Goal: Information Seeking & Learning: Learn about a topic

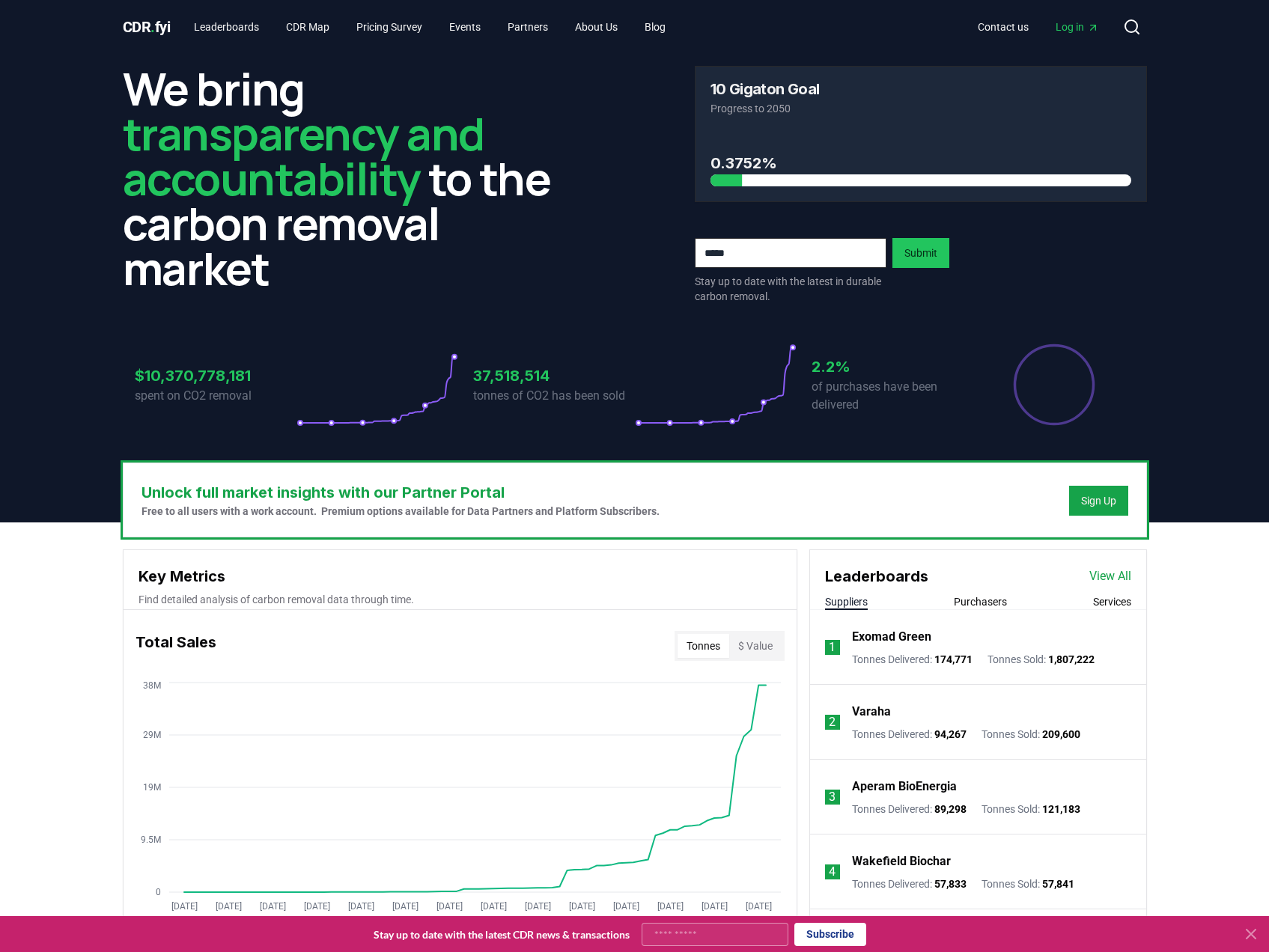
click at [1066, 16] on link "Log in" at bounding box center [1077, 27] width 67 height 27
click at [1091, 579] on link "View All" at bounding box center [1111, 576] width 42 height 18
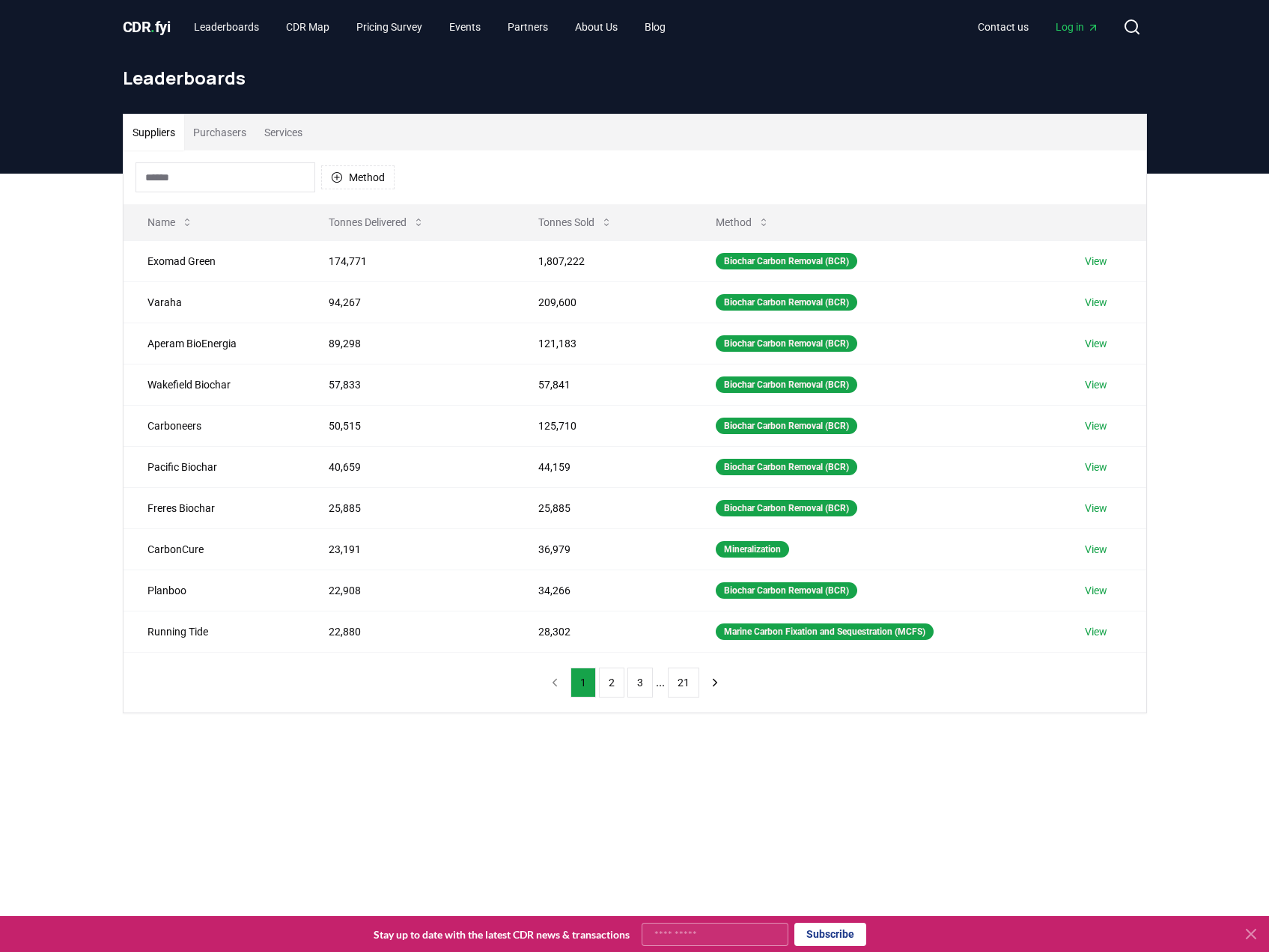
click at [239, 170] on input at bounding box center [226, 177] width 180 height 30
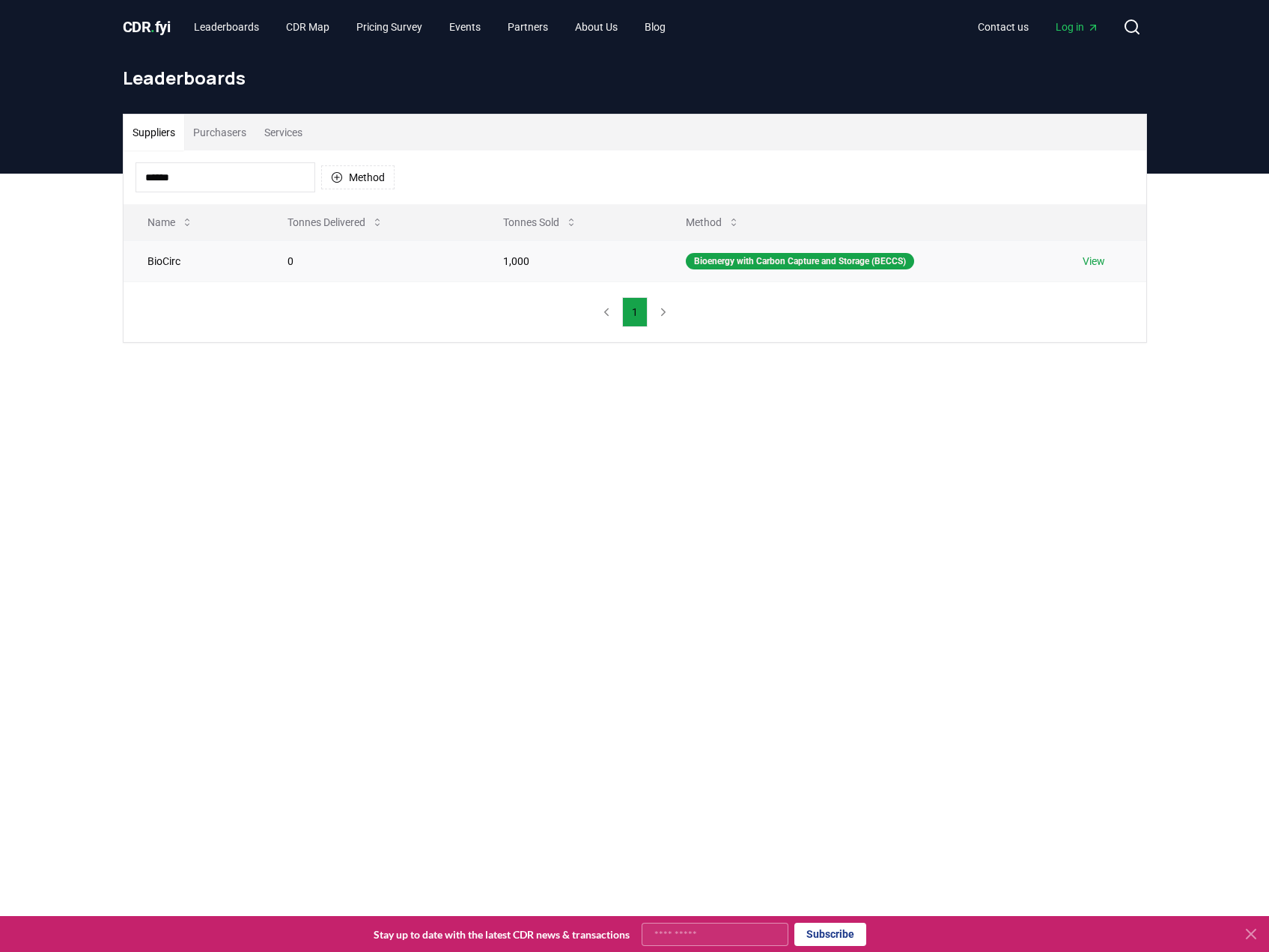
type input "******"
click at [1102, 258] on link "View" at bounding box center [1094, 261] width 23 height 15
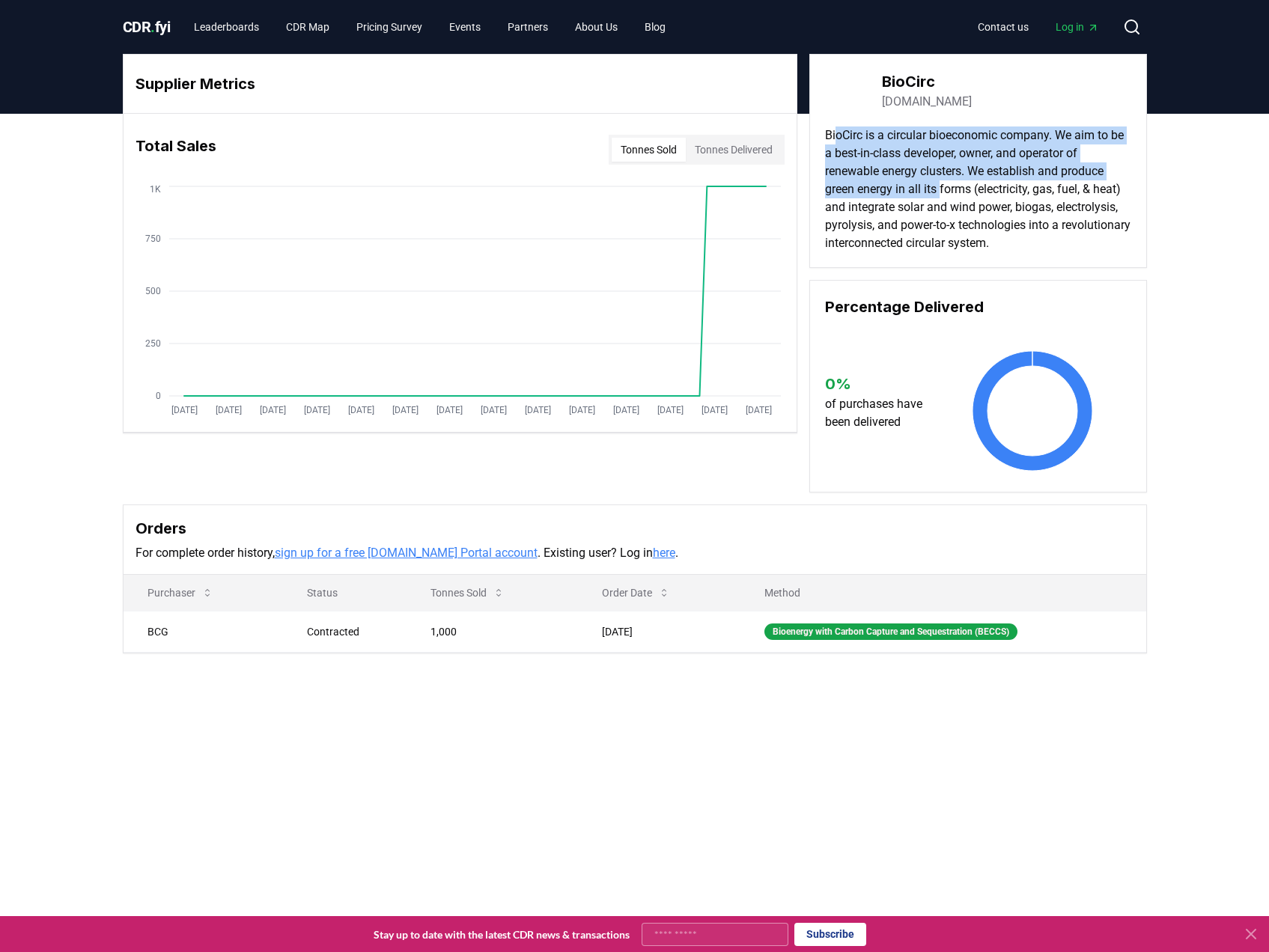
drag, startPoint x: 835, startPoint y: 121, endPoint x: 955, endPoint y: 183, distance: 135.1
click at [955, 183] on div "BioCirc biocirc.com BioCirc is a circular bioeconomic company. We aim to be a b…" at bounding box center [978, 161] width 337 height 214
click at [1010, 20] on link "Contact us" at bounding box center [1003, 27] width 75 height 27
click at [263, 29] on link "Leaderboards" at bounding box center [226, 27] width 89 height 27
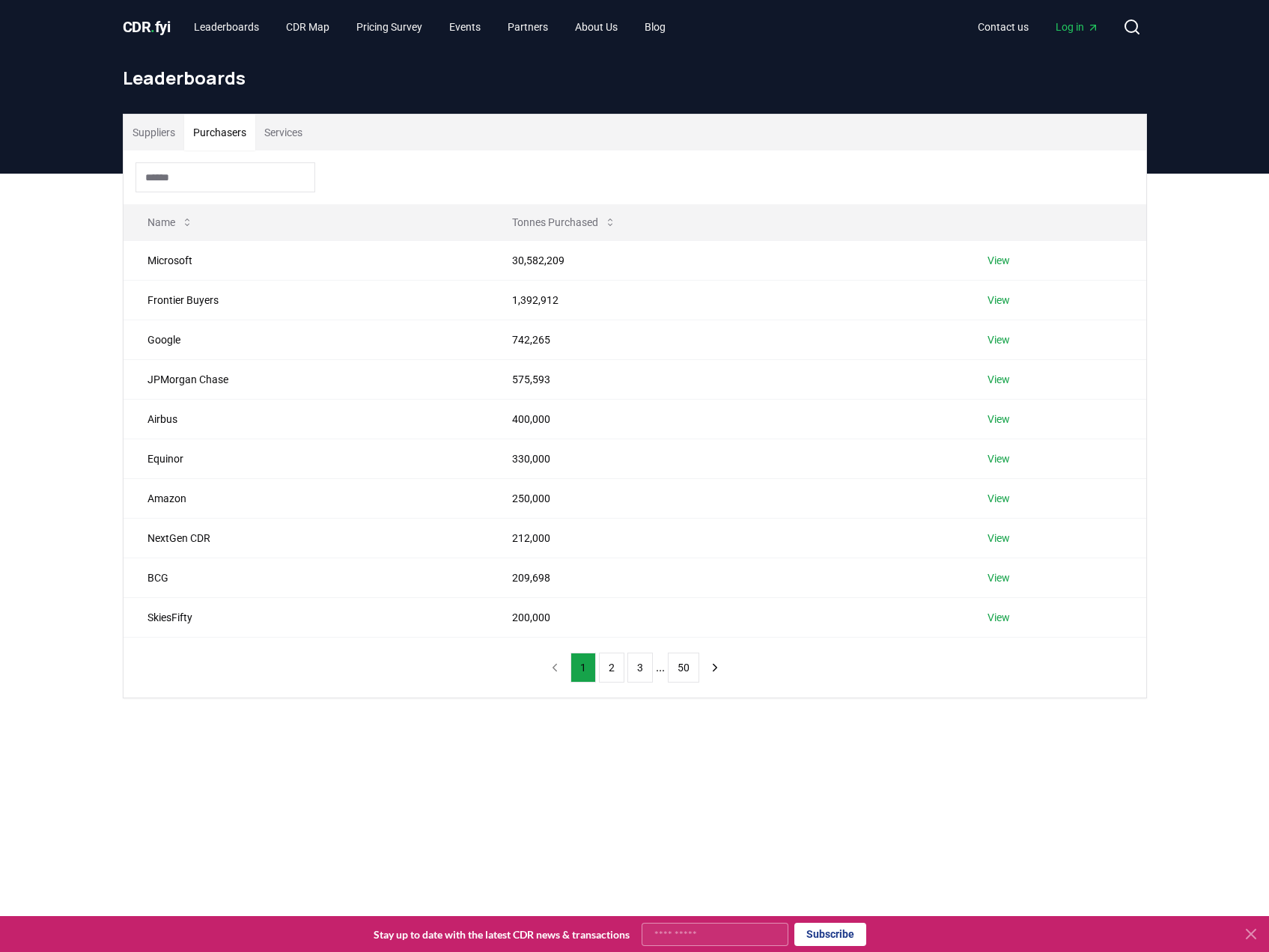
click at [217, 143] on button "Purchasers" at bounding box center [220, 133] width 71 height 36
click at [181, 183] on input at bounding box center [226, 177] width 180 height 30
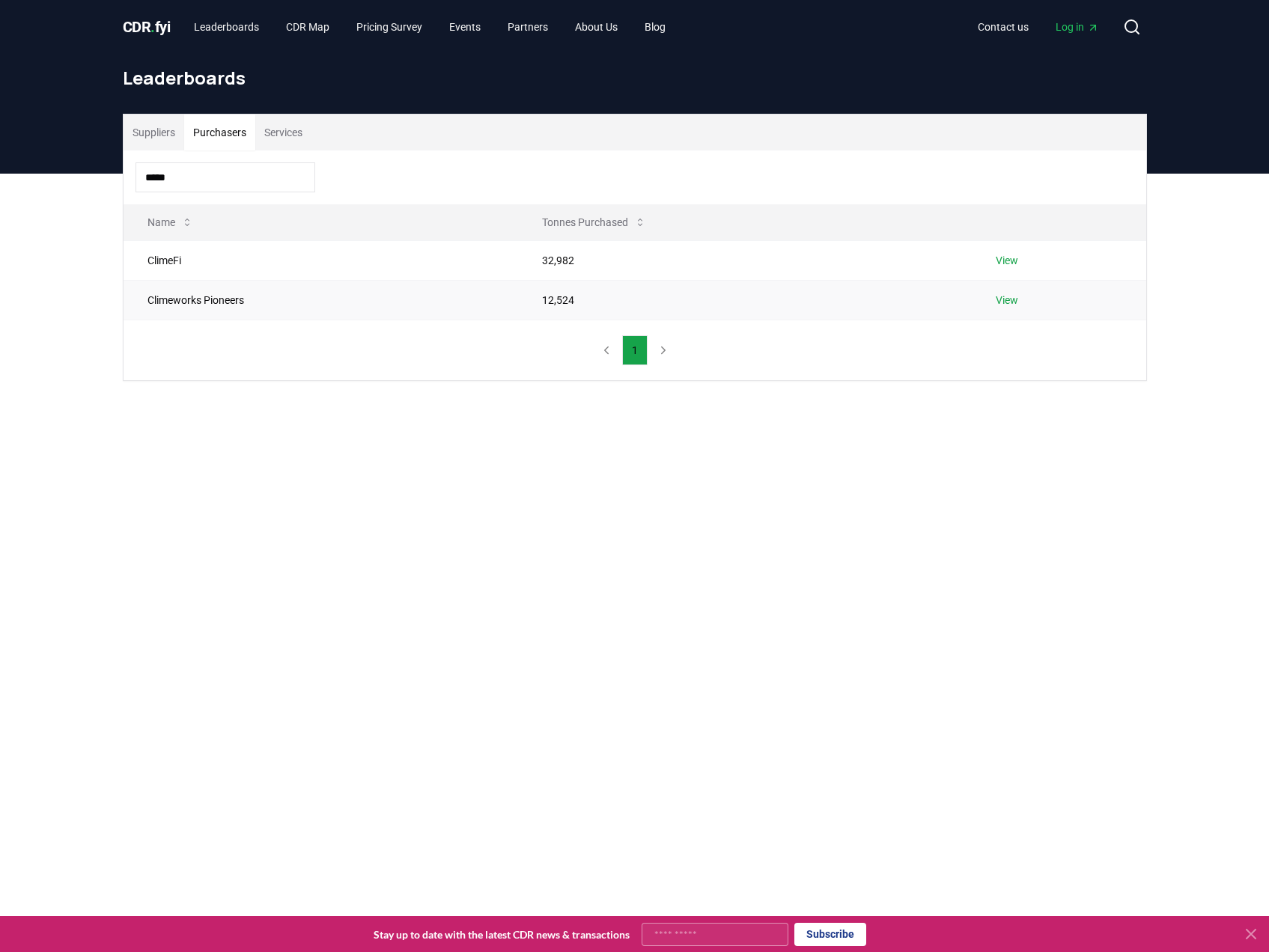
type input "*****"
click at [1017, 296] on link "View" at bounding box center [1007, 300] width 23 height 15
click at [1012, 296] on link "View" at bounding box center [1007, 300] width 23 height 15
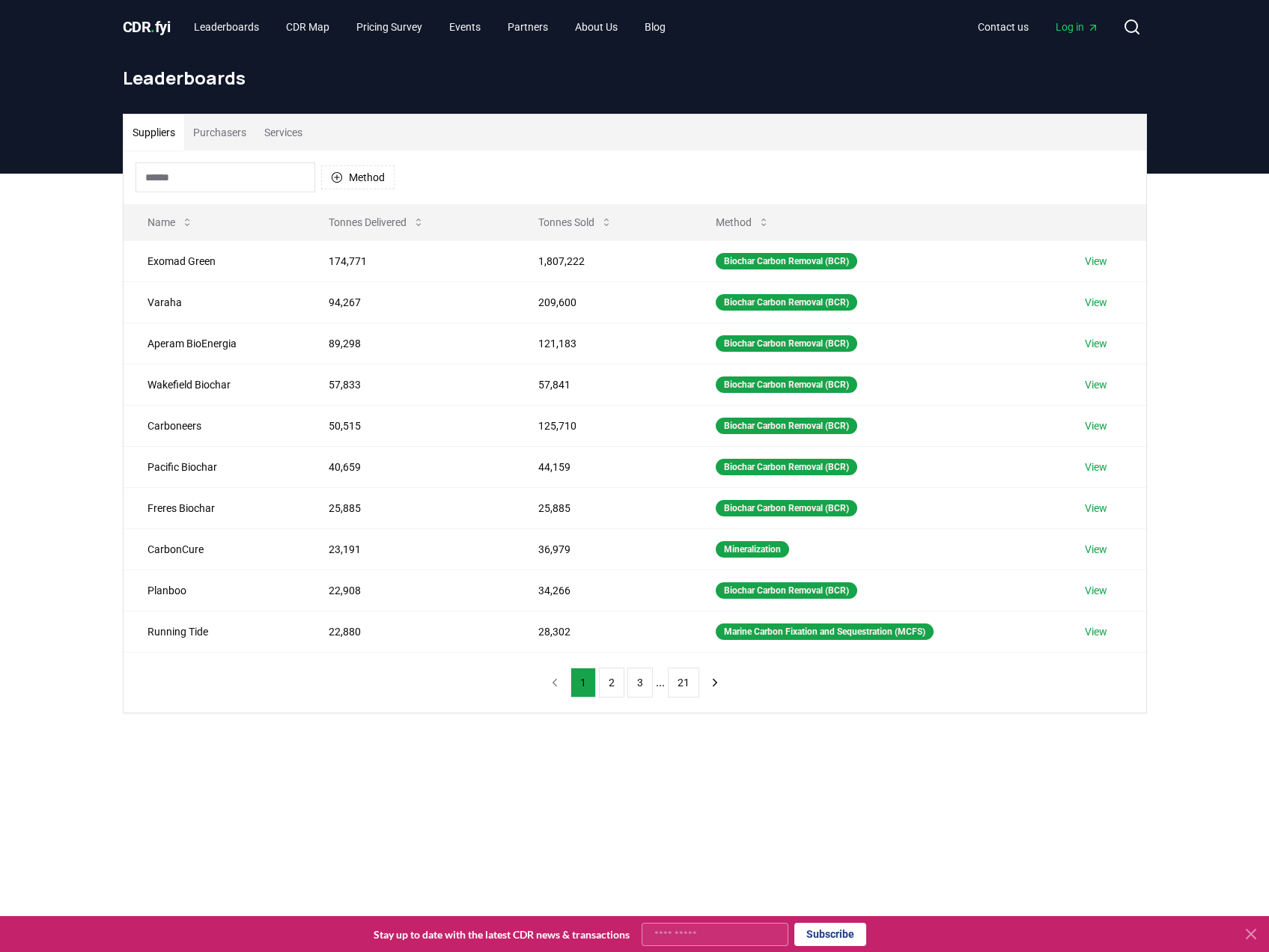
click at [204, 180] on input at bounding box center [226, 177] width 180 height 30
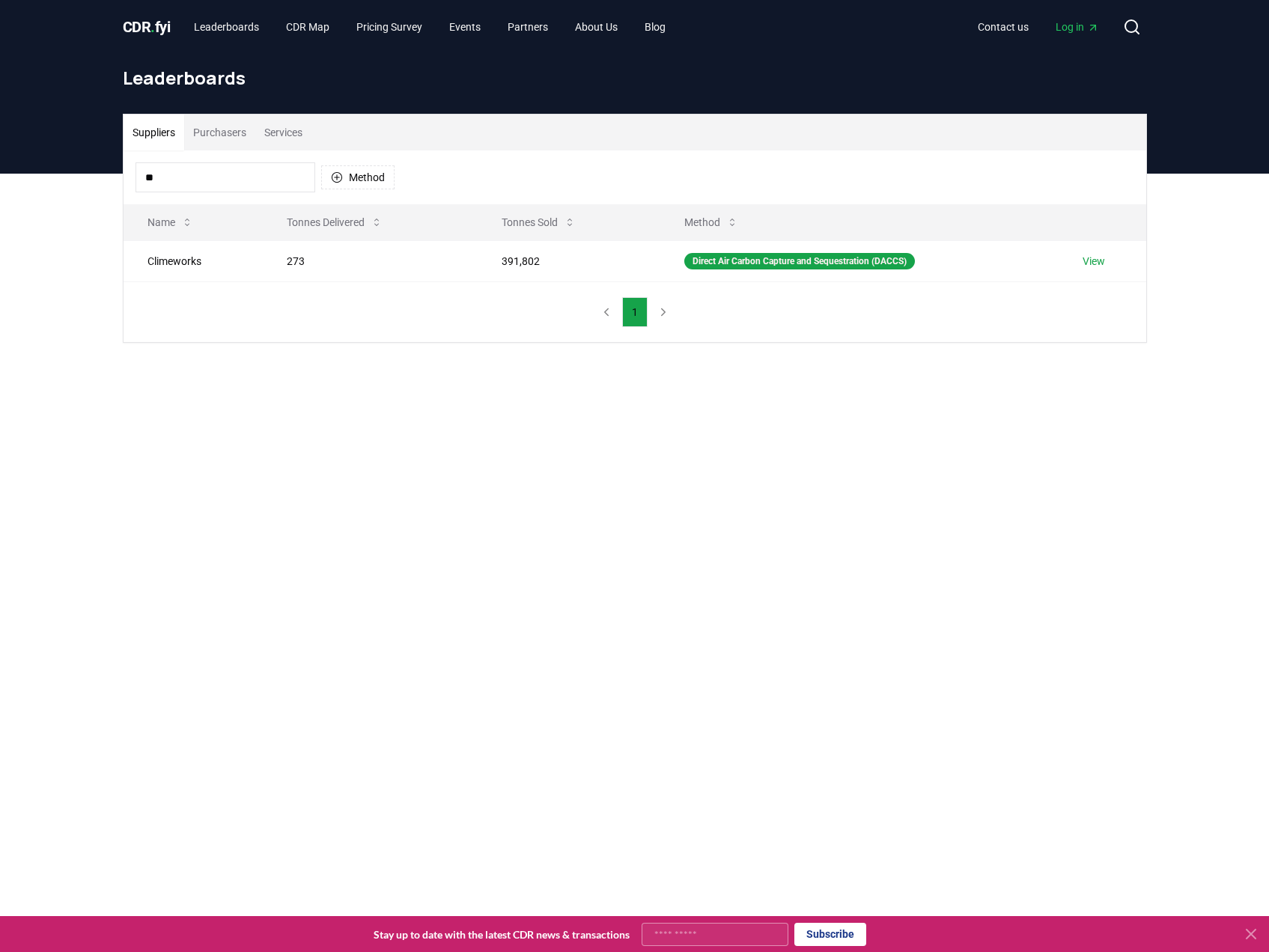
type input "*"
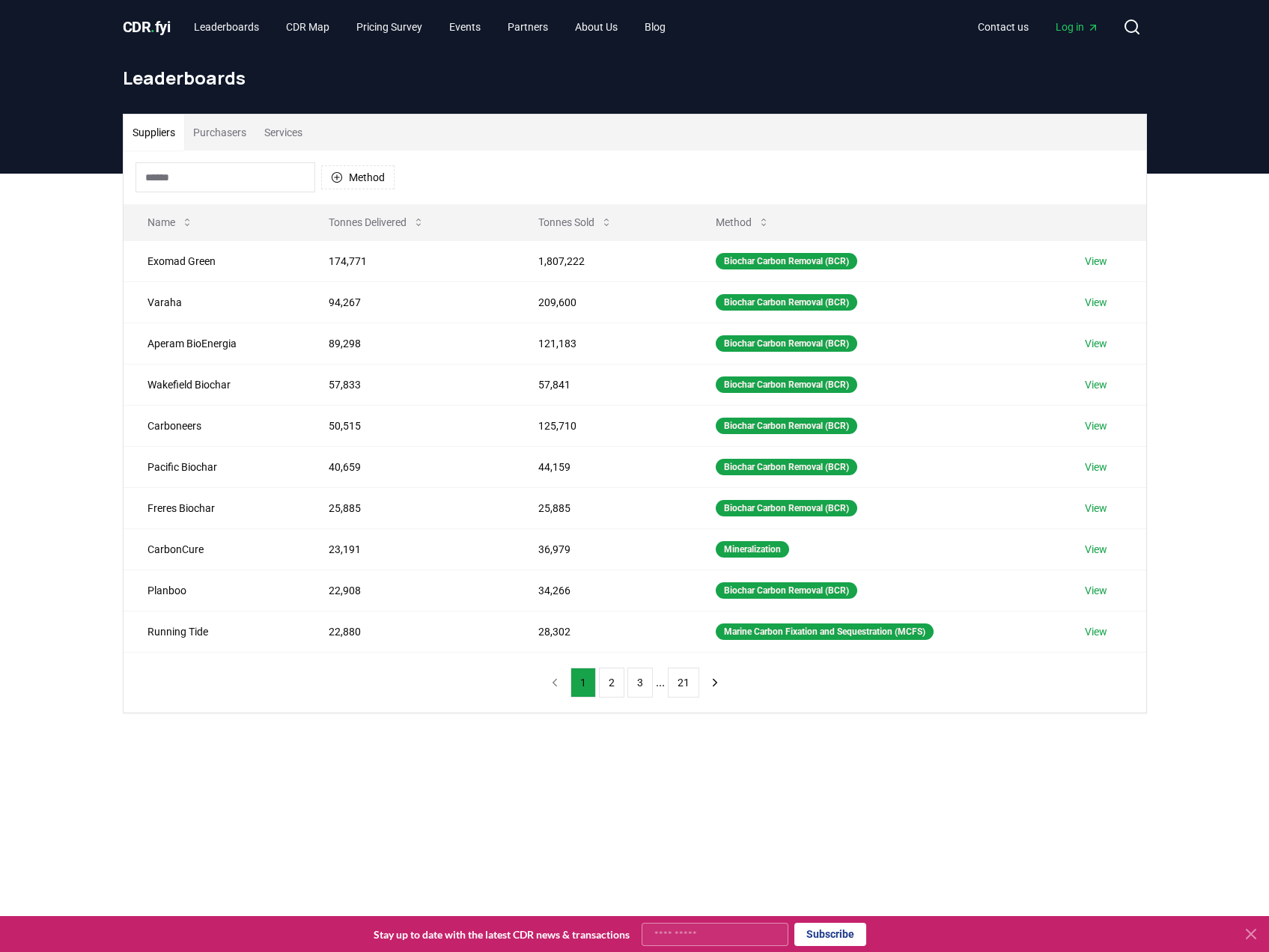
click at [300, 124] on button "Services" at bounding box center [283, 133] width 56 height 36
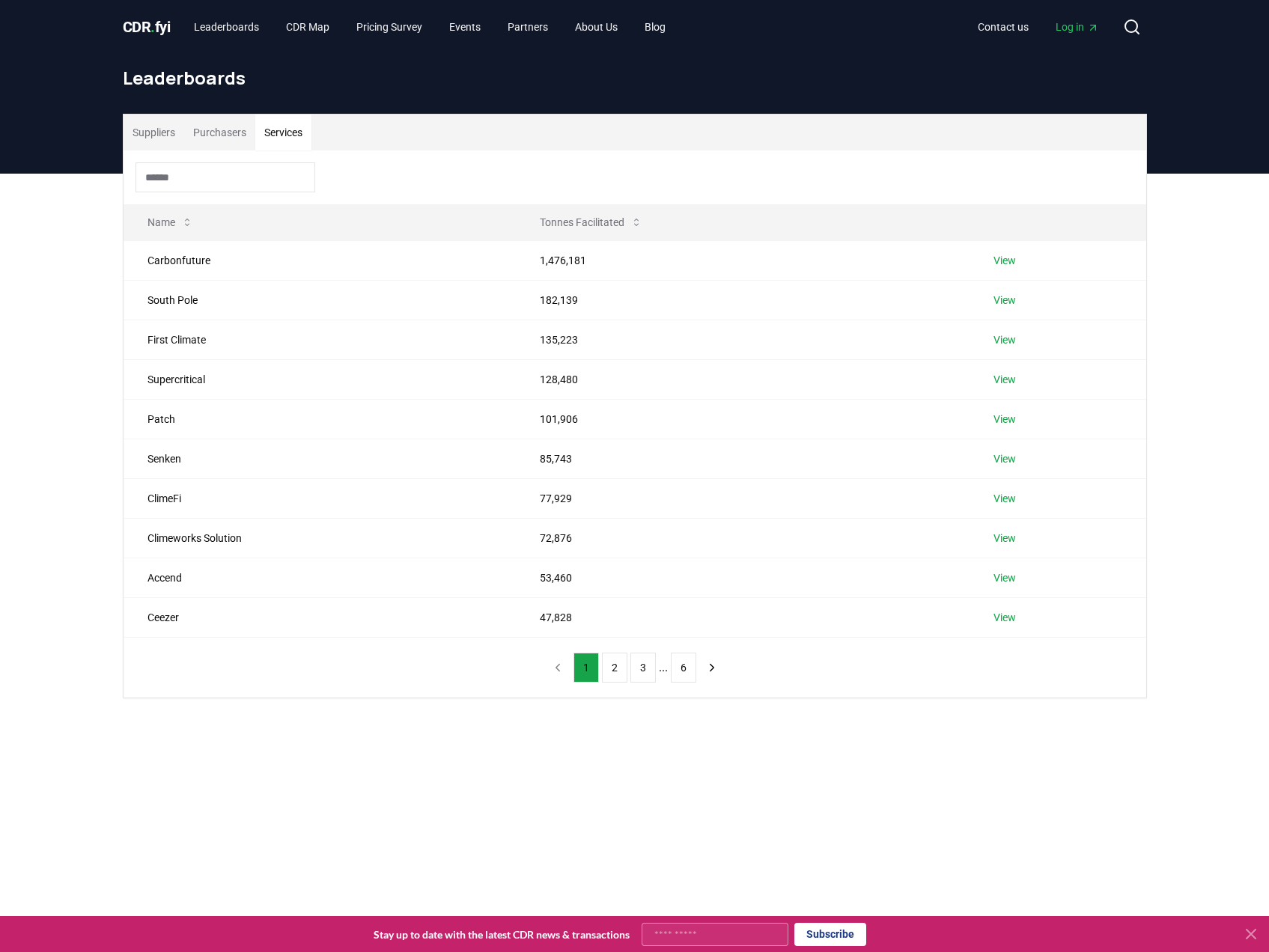
click at [204, 179] on input at bounding box center [226, 177] width 180 height 30
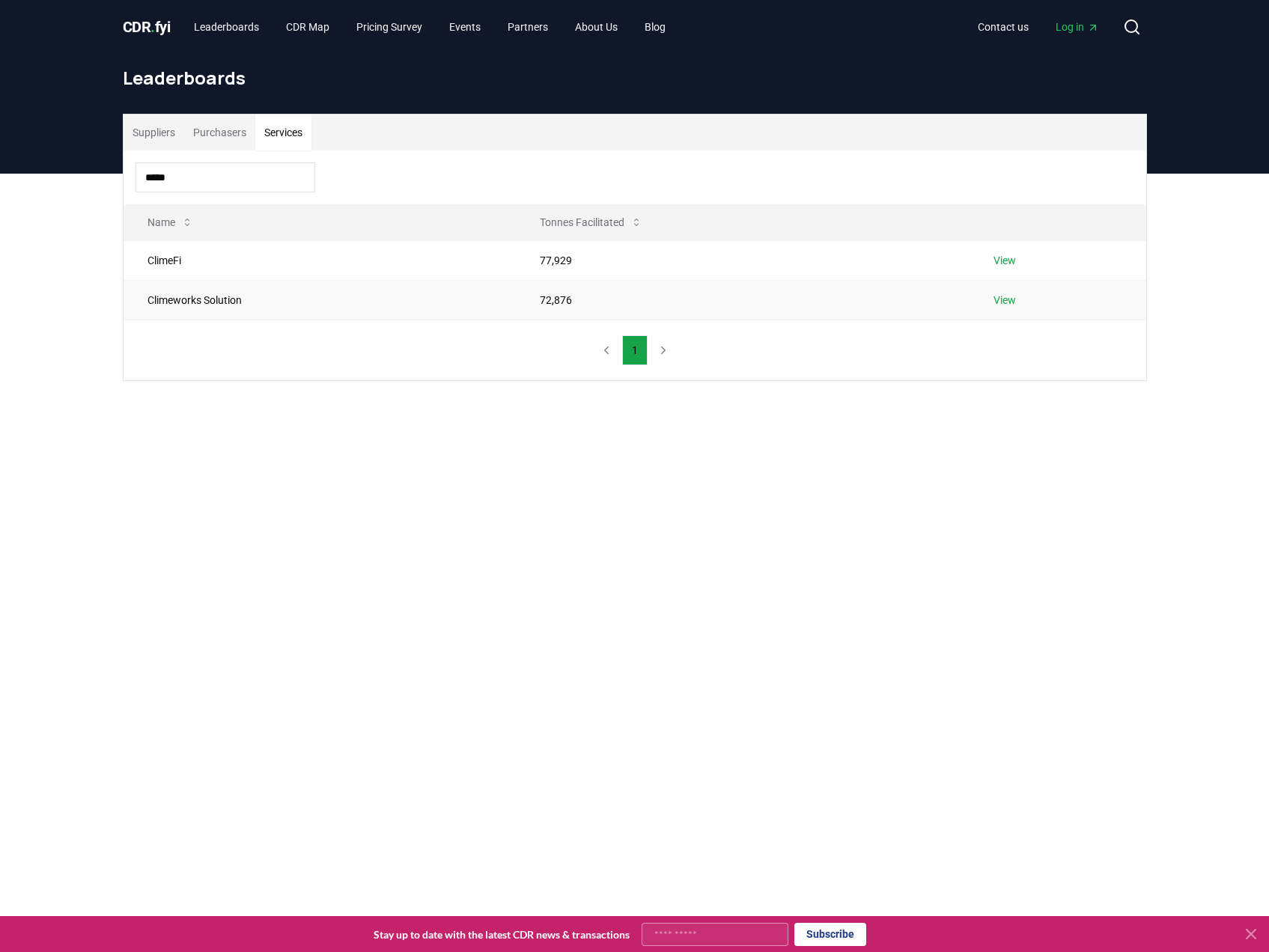
type input "*****"
click at [1013, 301] on link "View" at bounding box center [1005, 300] width 23 height 15
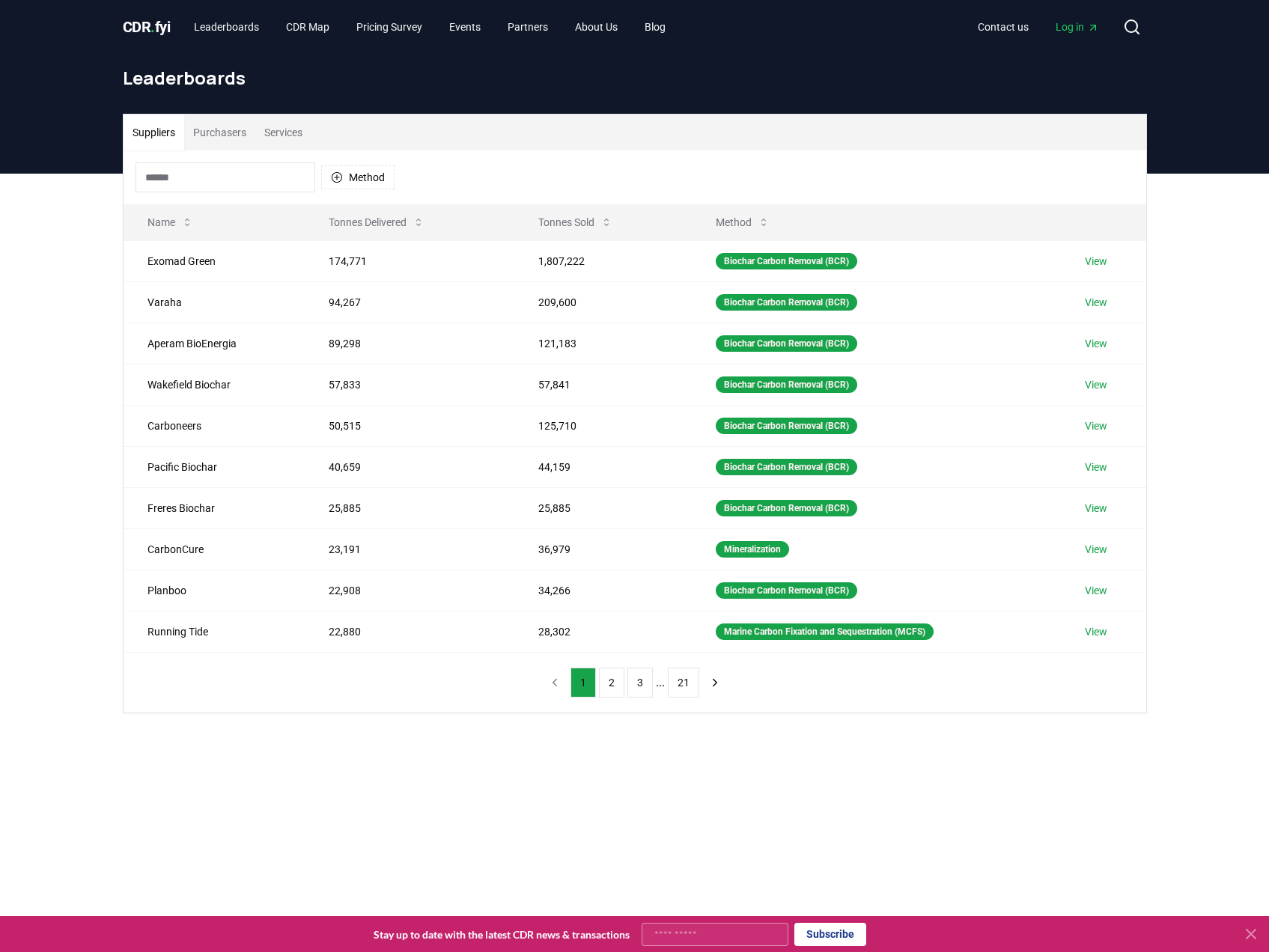
click at [223, 132] on button "Purchasers" at bounding box center [220, 133] width 71 height 36
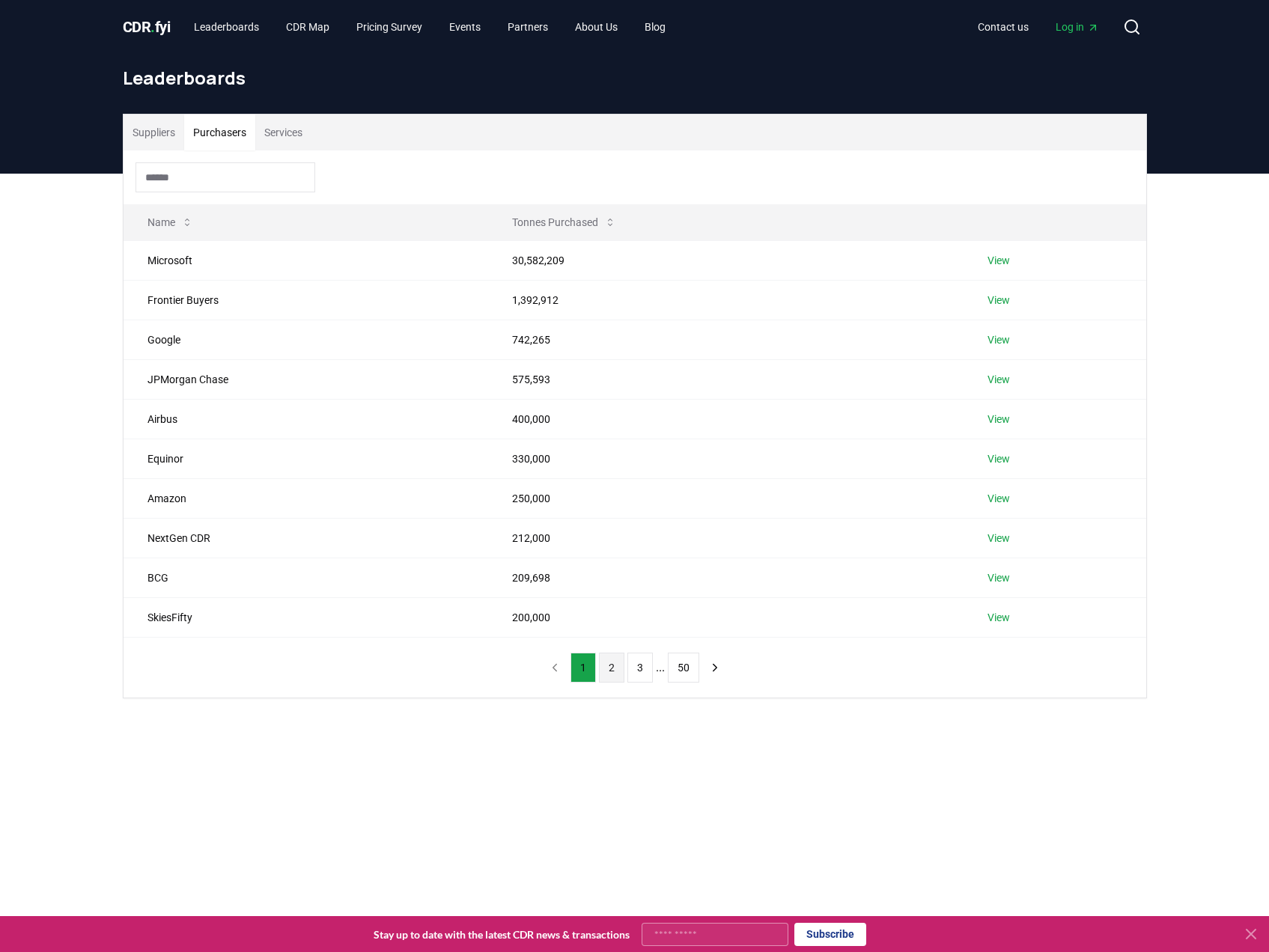
click at [621, 678] on button "2" at bounding box center [612, 668] width 26 height 30
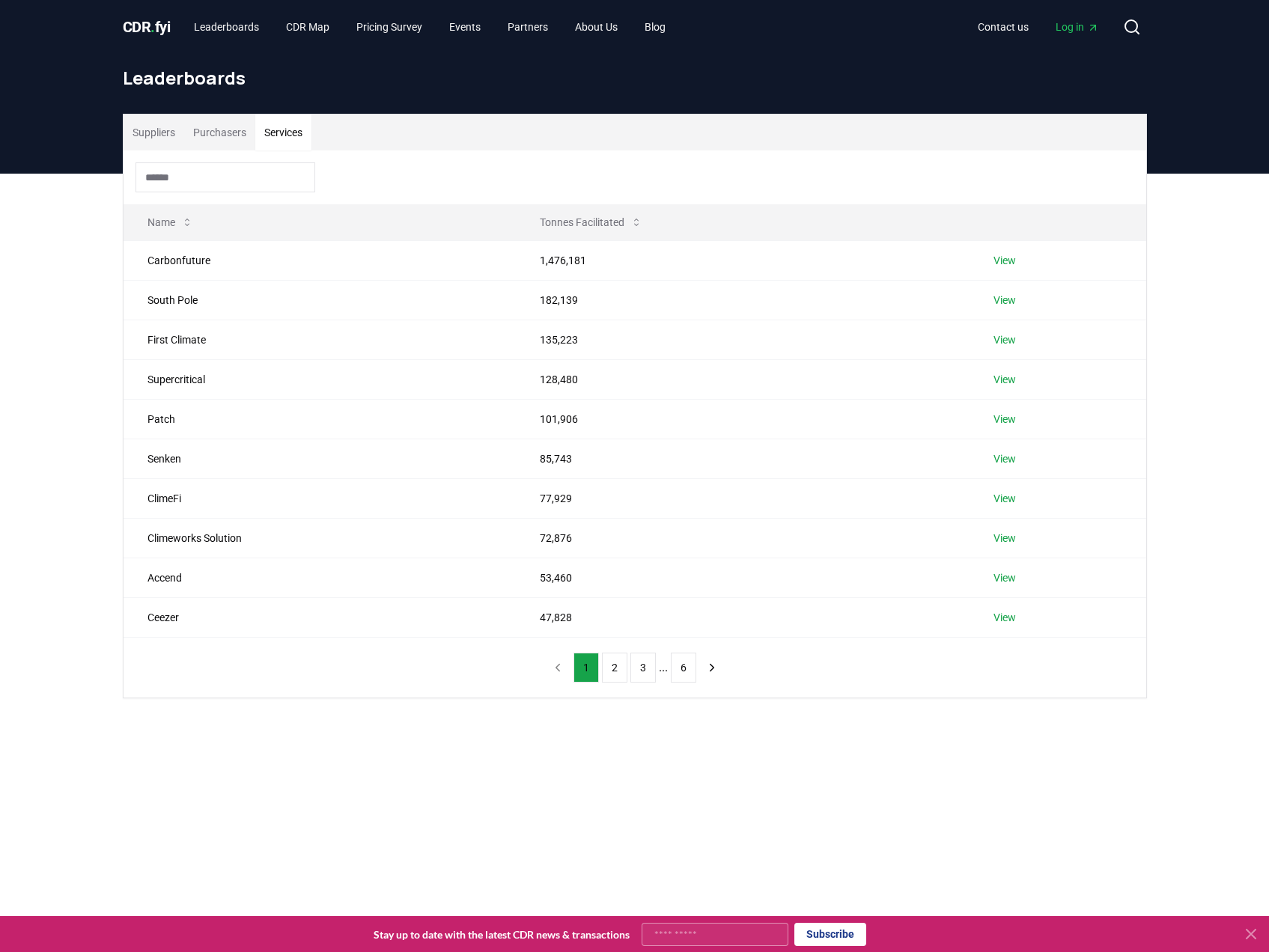
click at [267, 142] on button "Services" at bounding box center [283, 133] width 56 height 36
